Goal: Information Seeking & Learning: Check status

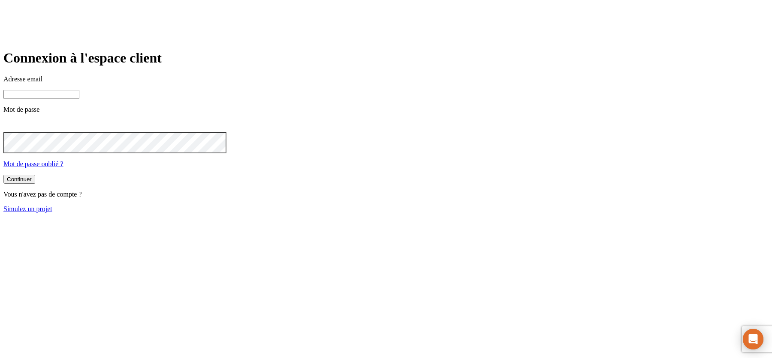
click at [79, 99] on input at bounding box center [41, 94] width 76 height 9
paste input "[PERSON_NAME][DOMAIN_NAME][EMAIL_ADDRESS][DOMAIN_NAME]"
type input "[PERSON_NAME][DOMAIN_NAME][EMAIL_ADDRESS][DOMAIN_NAME]"
click at [3, 176] on button "Continuer" at bounding box center [19, 180] width 32 height 9
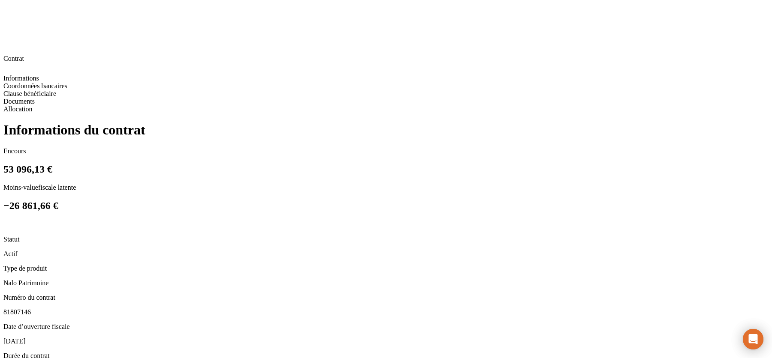
click at [31, 309] on span "81807146" at bounding box center [16, 312] width 27 height 7
copy span "81807146"
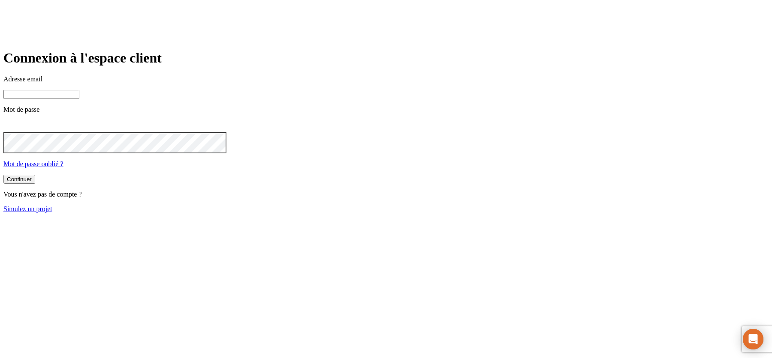
click at [79, 99] on input at bounding box center [41, 94] width 76 height 9
paste input "[PERSON_NAME][DOMAIN_NAME][EMAIL_ADDRESS][DOMAIN_NAME]"
type input "[PERSON_NAME][DOMAIN_NAME][EMAIL_ADDRESS][DOMAIN_NAME]"
click at [3, 176] on button "Continuer" at bounding box center [19, 180] width 32 height 9
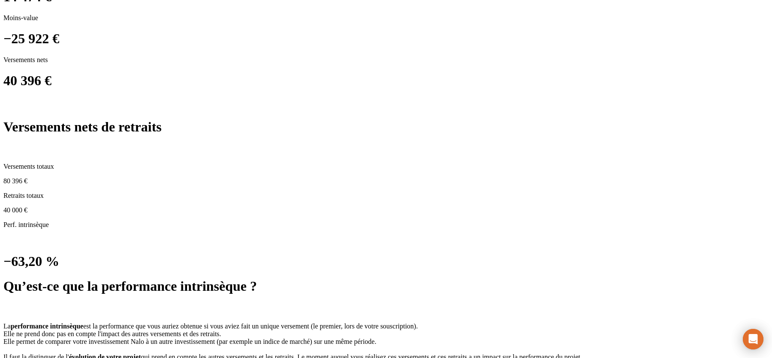
scroll to position [555, 0]
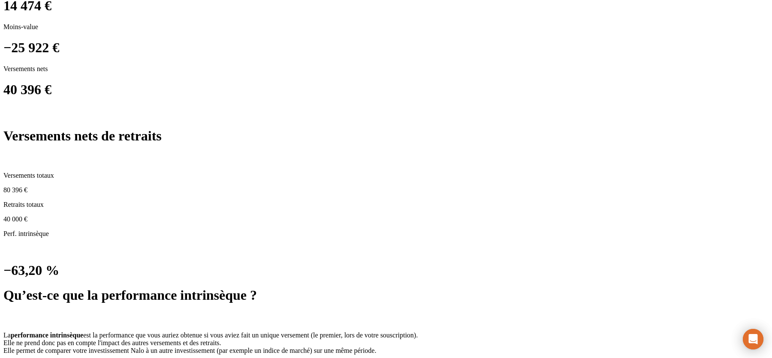
scroll to position [0, 0]
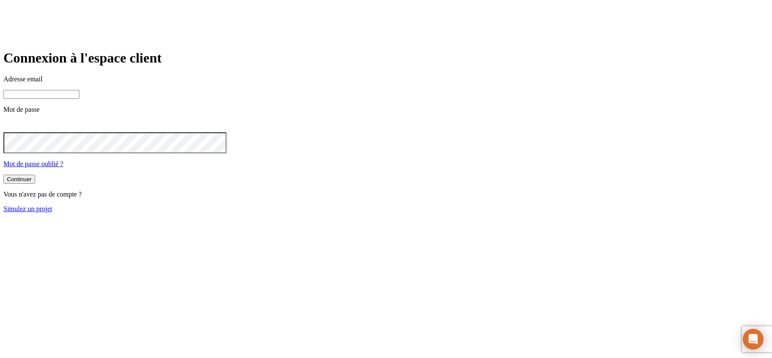
click at [79, 99] on input at bounding box center [41, 94] width 76 height 9
paste input "[PERSON_NAME][DOMAIN_NAME][EMAIL_ADDRESS][DOMAIN_NAME]"
type input "[PERSON_NAME][DOMAIN_NAME][EMAIL_ADDRESS][DOMAIN_NAME]"
click at [3, 176] on button "Continuer" at bounding box center [19, 180] width 32 height 9
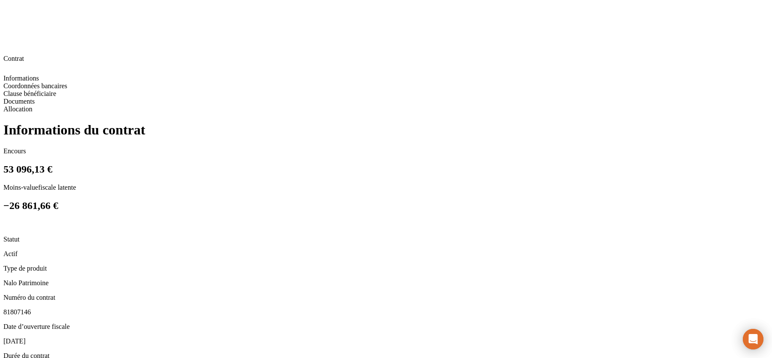
click at [31, 309] on span "81807146" at bounding box center [16, 312] width 27 height 7
copy span "81807146"
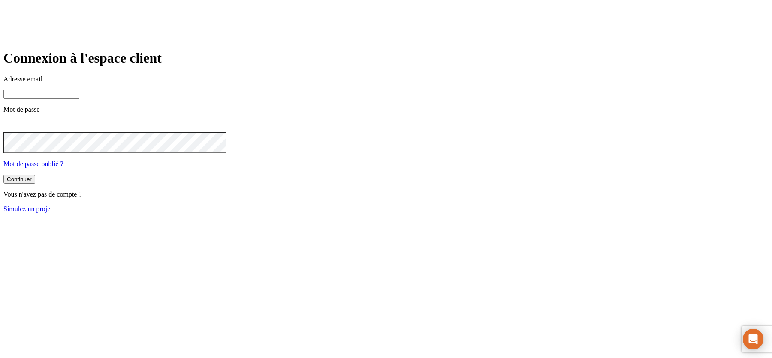
click at [350, 133] on div "Adresse email Mot de passe Mot de passe oublié ?" at bounding box center [385, 121] width 765 height 93
click at [79, 99] on input at bounding box center [41, 94] width 76 height 9
paste input "[PERSON_NAME][DOMAIN_NAME][EMAIL_ADDRESS][DOMAIN_NAME]"
type input "[PERSON_NAME][DOMAIN_NAME][EMAIL_ADDRESS][DOMAIN_NAME]"
click at [3, 176] on button "Continuer" at bounding box center [19, 180] width 32 height 9
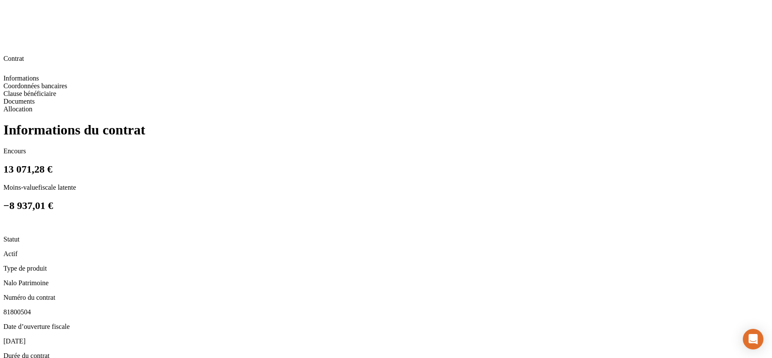
click at [31, 309] on span "81800504" at bounding box center [16, 312] width 27 height 7
copy span "81800504"
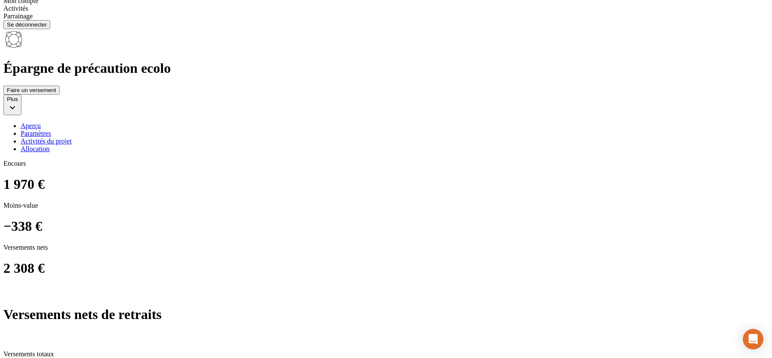
scroll to position [545, 0]
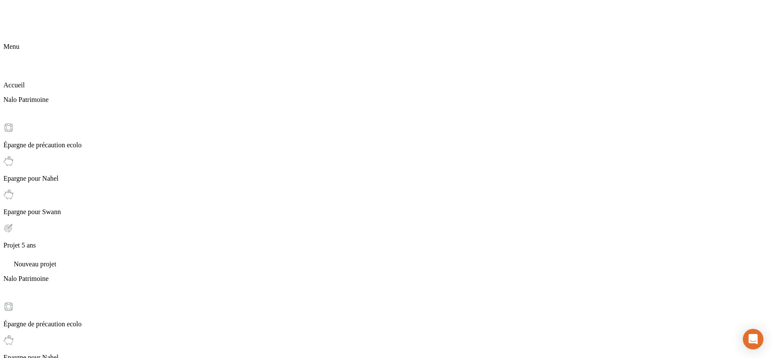
drag, startPoint x: 716, startPoint y: 157, endPoint x: 752, endPoint y: 157, distance: 36.4
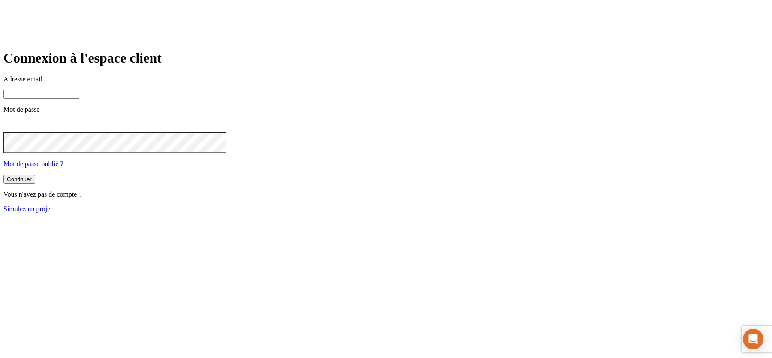
click at [79, 99] on input at bounding box center [41, 94] width 76 height 9
paste input "[PERSON_NAME][DOMAIN_NAME][EMAIL_ADDRESS][DOMAIN_NAME]"
type input "[PERSON_NAME][DOMAIN_NAME][EMAIL_ADDRESS][DOMAIN_NAME]"
click at [3, 176] on button "Continuer" at bounding box center [19, 180] width 32 height 9
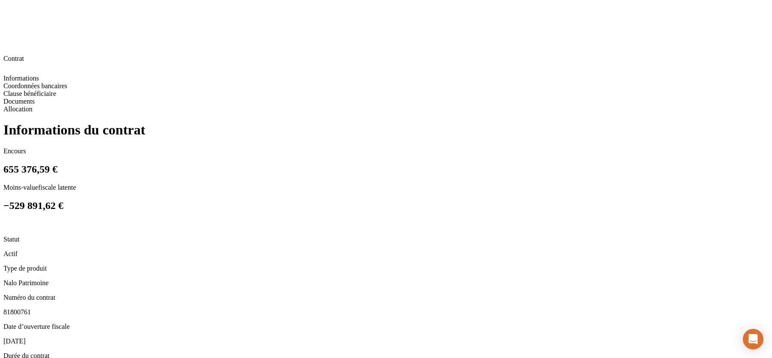
click at [31, 309] on span "81800761" at bounding box center [16, 312] width 27 height 7
copy span "81800761"
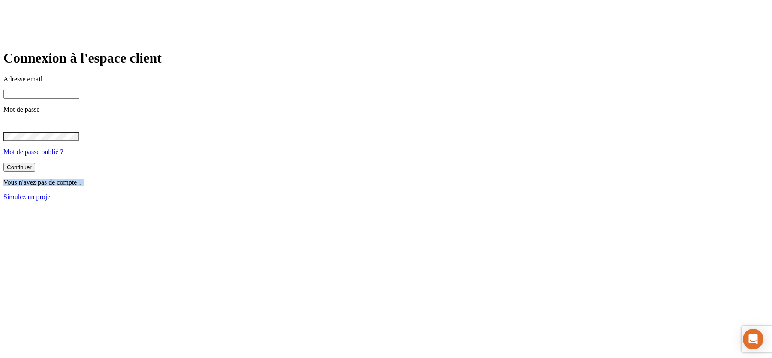
click at [52, 201] on main "Connexion à l'espace client Adresse email Mot de passe Mot de passe oublié ? Co…" at bounding box center [385, 125] width 765 height 150
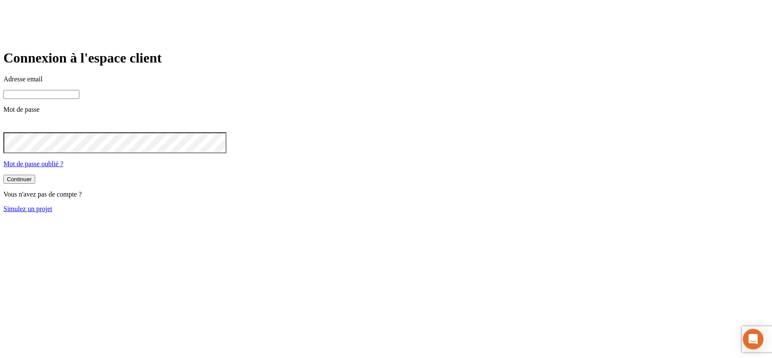
click at [79, 99] on input at bounding box center [41, 94] width 76 height 9
paste input "james.bond+20801@nalo.fr"
type input "james.bond+20801@nalo.fr"
click at [3, 176] on button "Continuer" at bounding box center [19, 180] width 32 height 9
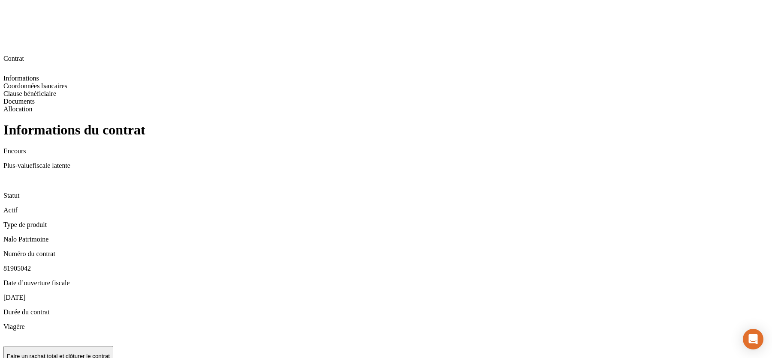
click at [31, 265] on span "81905042" at bounding box center [16, 268] width 27 height 7
copy span "81905042"
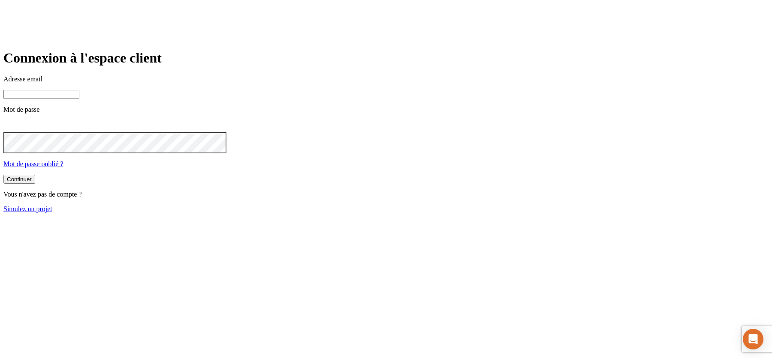
click at [79, 99] on input at bounding box center [41, 94] width 76 height 9
paste input "james.bond+20801@nalo.fr"
type input "james.bond+20801@nalo.fr"
click at [3, 176] on button "Continuer" at bounding box center [19, 180] width 32 height 9
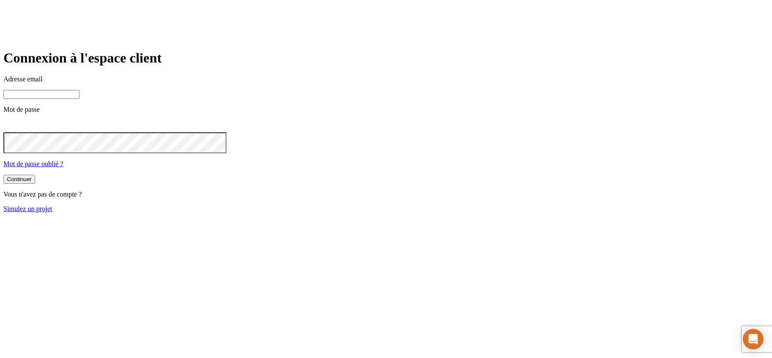
click at [79, 99] on input at bounding box center [41, 94] width 76 height 9
paste input "james.bond+27150@nalo.fr"
type input "james.bond+27150@nalo.fr"
click at [3, 176] on button "Continuer" at bounding box center [19, 180] width 32 height 9
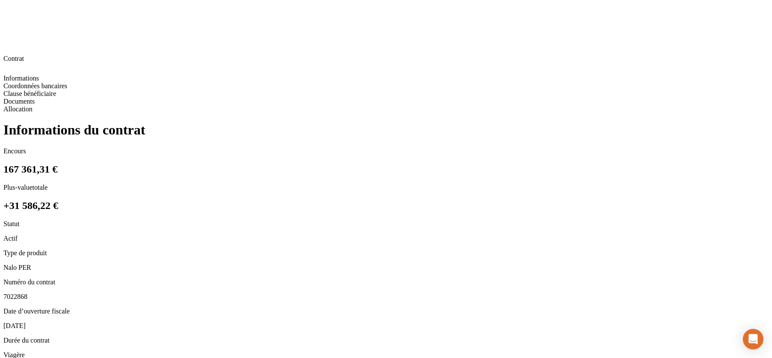
click at [27, 293] on span "7022868" at bounding box center [15, 296] width 24 height 7
copy span "7022868"
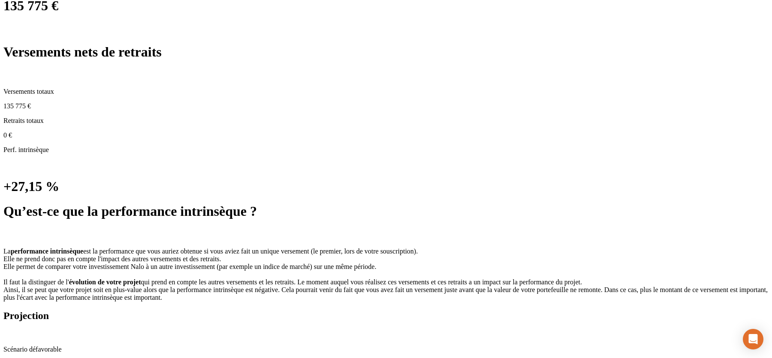
scroll to position [528, 0]
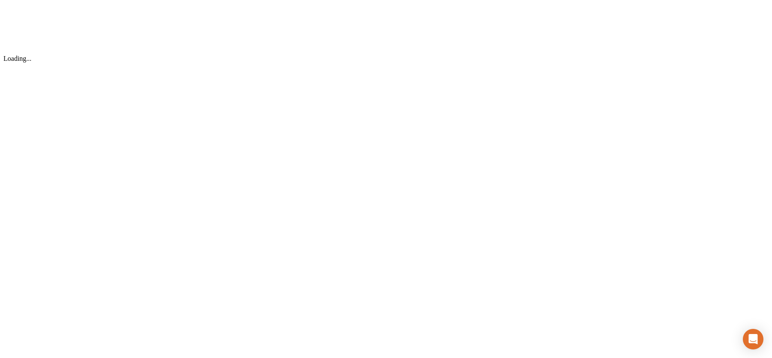
scroll to position [0, 0]
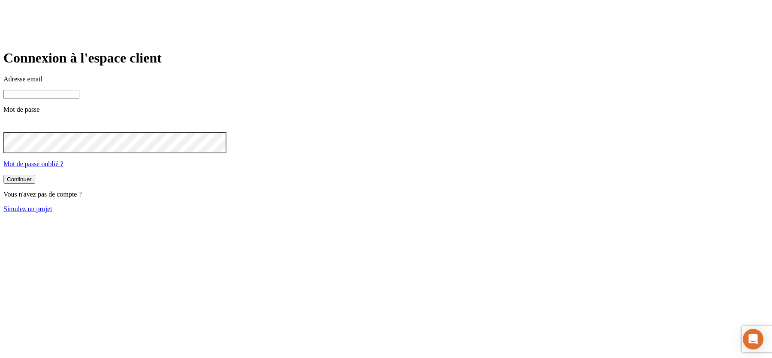
click at [79, 99] on input at bounding box center [41, 94] width 76 height 9
paste input "james.bond+33839@nalo.fr"
type input "james.bond+33839@nalo.fr"
click at [3, 176] on button "Continuer" at bounding box center [19, 180] width 32 height 9
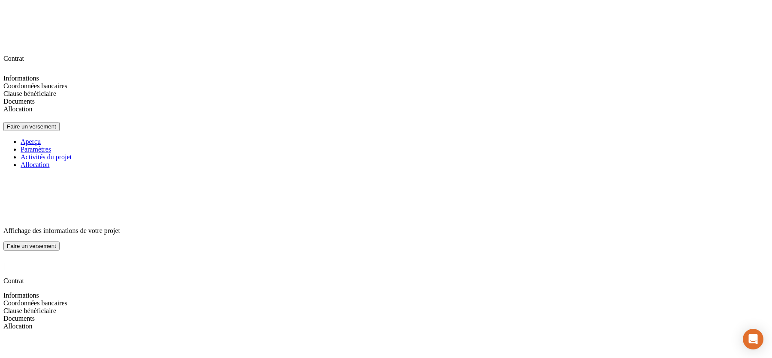
click at [39, 292] on span "Informations" at bounding box center [21, 295] width 36 height 7
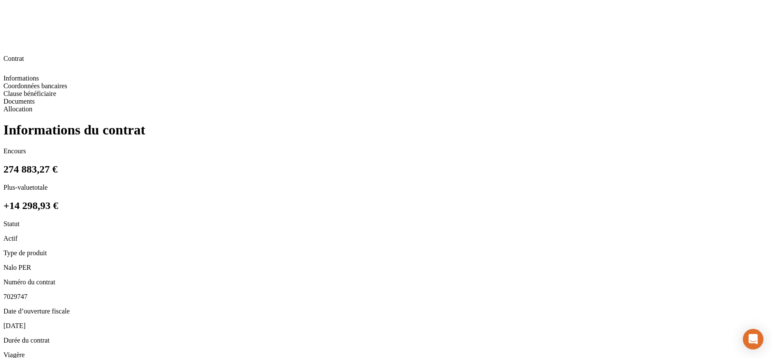
click at [27, 293] on span "7029747" at bounding box center [15, 296] width 24 height 7
copy span "7029747"
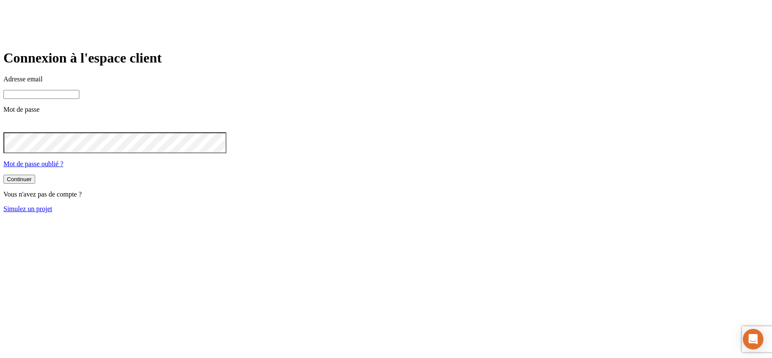
click at [79, 99] on input at bounding box center [41, 94] width 76 height 9
paste input "james.bond+24745@nalo.fr"
type input "james.bond+24745@nalo.fr"
click at [3, 176] on button "Continuer" at bounding box center [19, 180] width 32 height 9
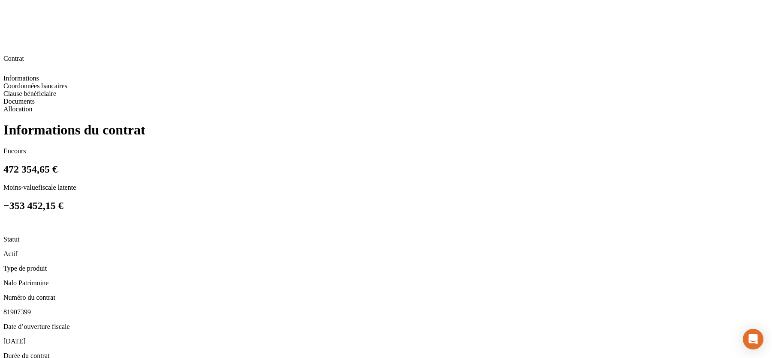
click at [31, 309] on span "81907399" at bounding box center [16, 312] width 27 height 7
copy span "81907399"
